Goal: Information Seeking & Learning: Find specific fact

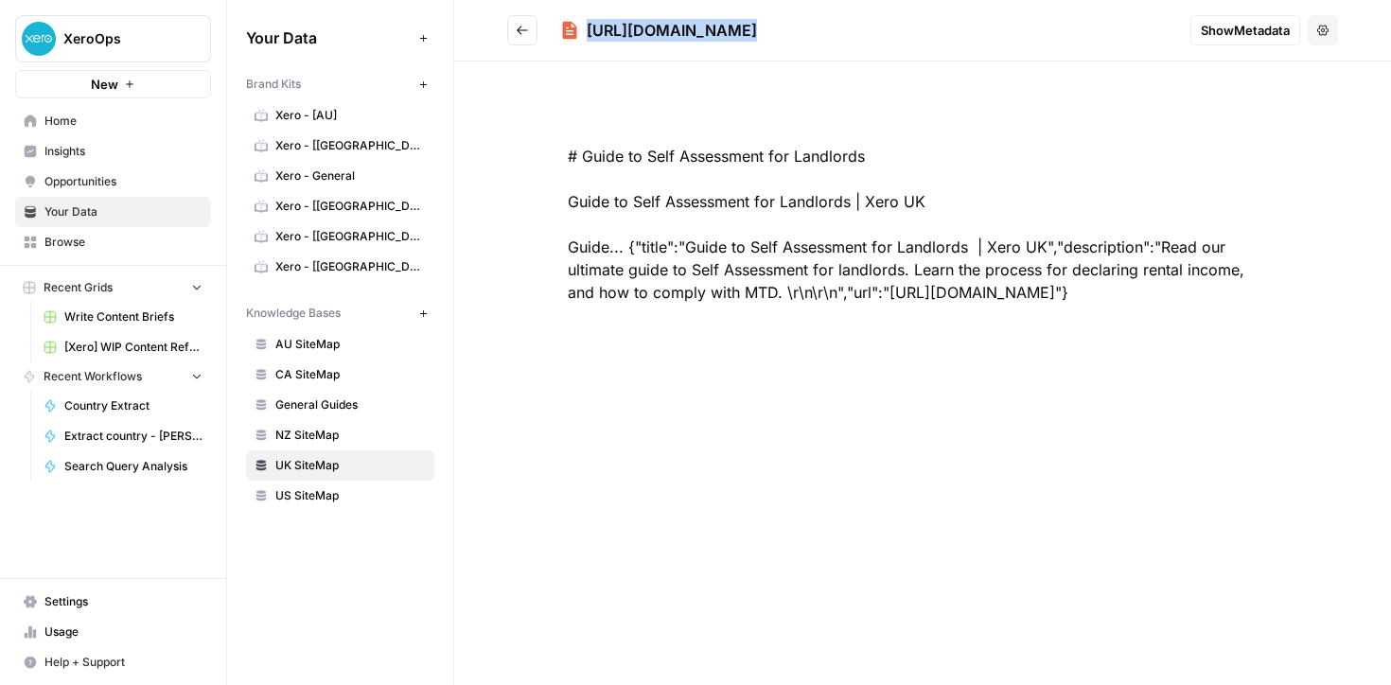
click at [509, 33] on button "Go back" at bounding box center [522, 30] width 30 height 30
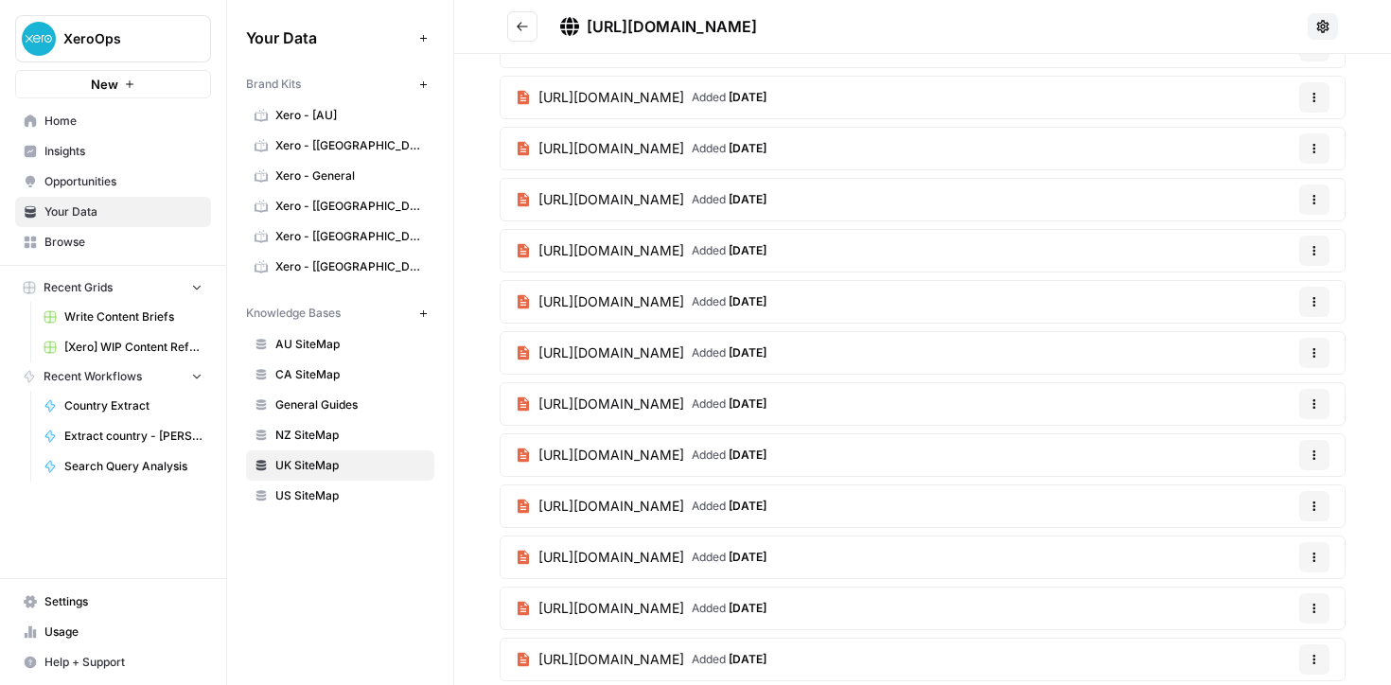
scroll to position [1105, 0]
click at [684, 403] on span "[URL][DOMAIN_NAME]" at bounding box center [611, 403] width 146 height 19
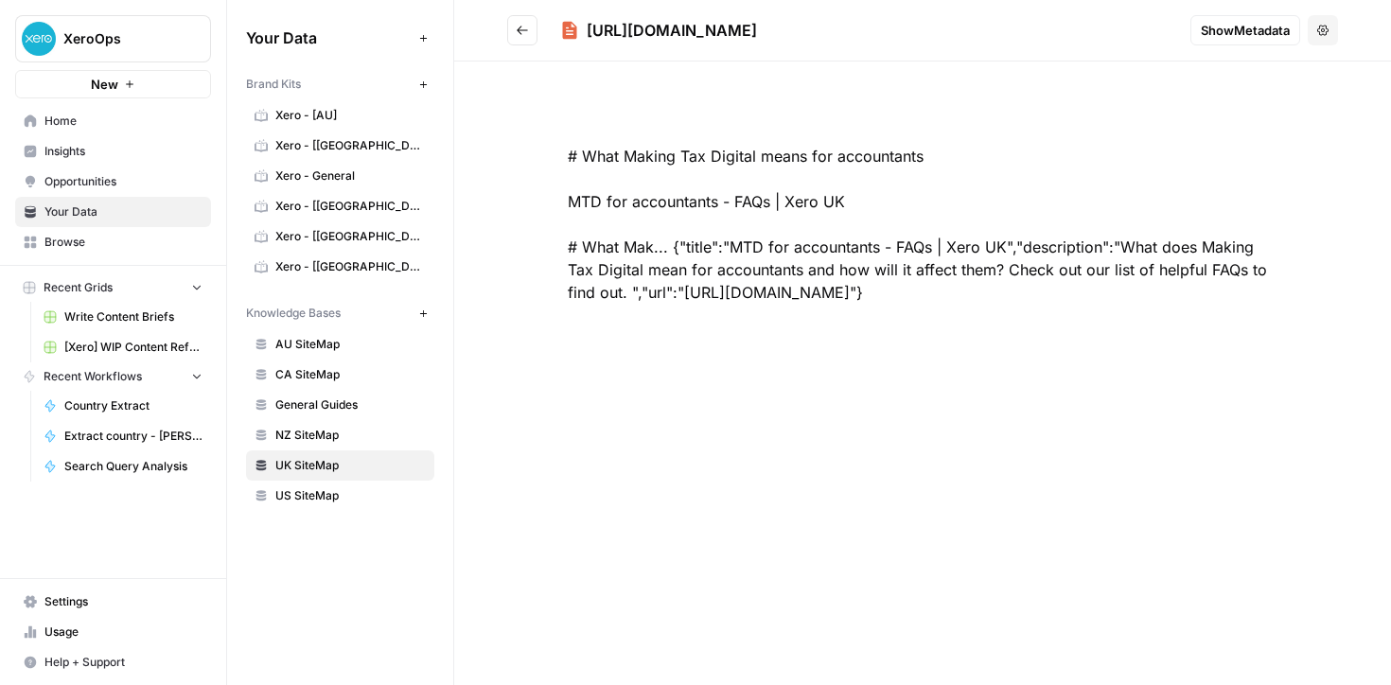
click at [757, 39] on div "[URL][DOMAIN_NAME]" at bounding box center [672, 30] width 170 height 23
copy div "[URL][DOMAIN_NAME]"
click at [518, 33] on icon "Go back" at bounding box center [522, 30] width 13 height 13
